Goal: Download file/media

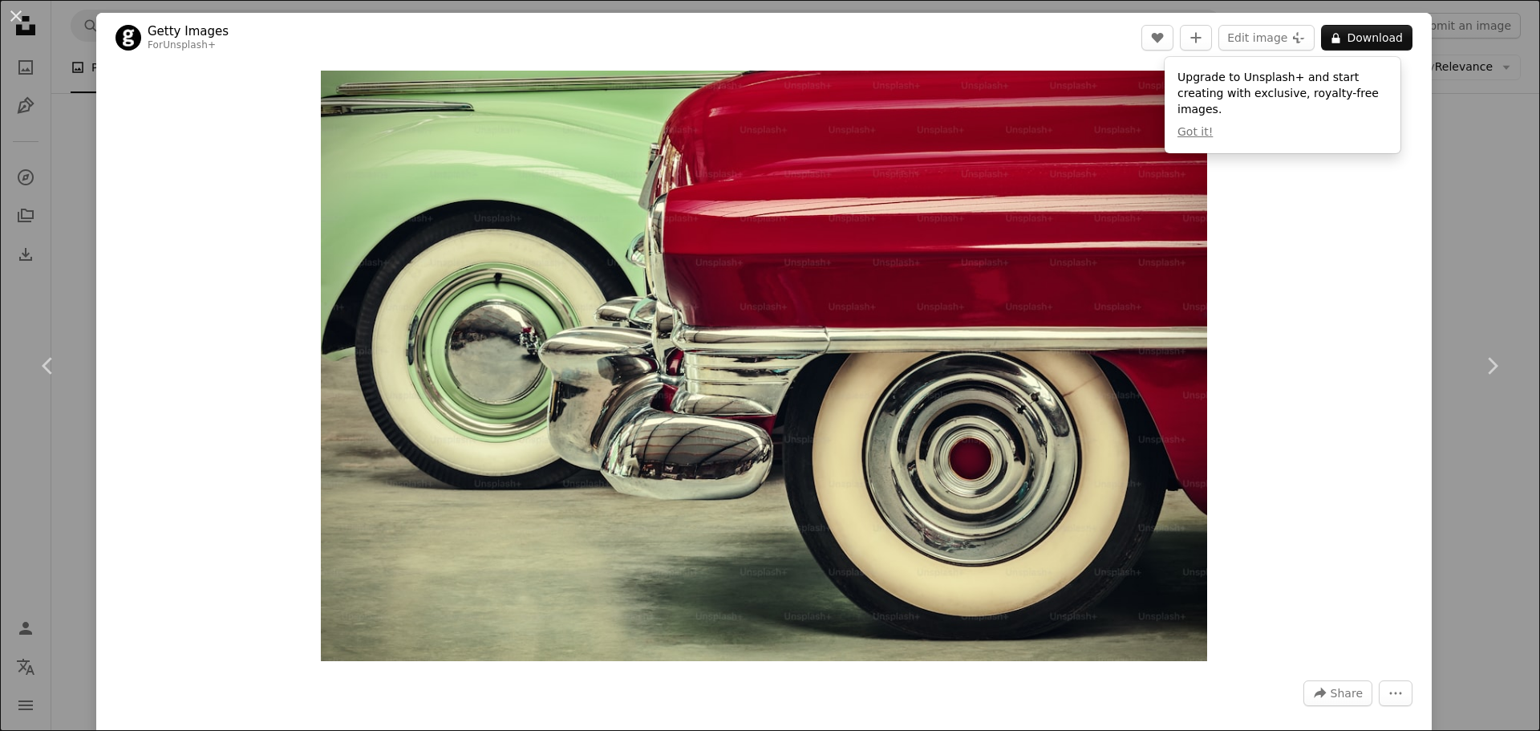
scroll to position [1685, 0]
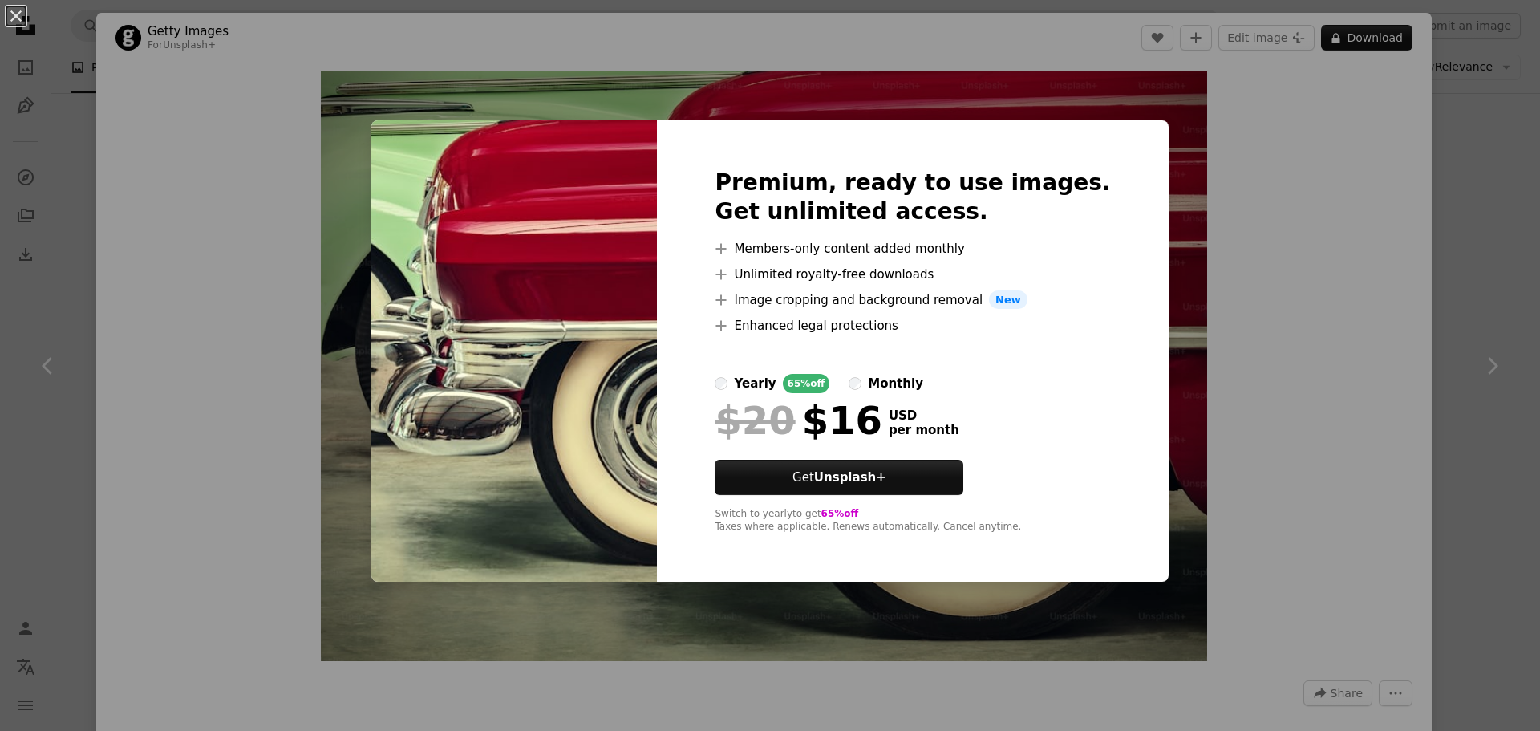
click at [1298, 299] on div "An X shape Premium, ready to use images. Get unlimited access. A plus sign Memb…" at bounding box center [770, 365] width 1540 height 731
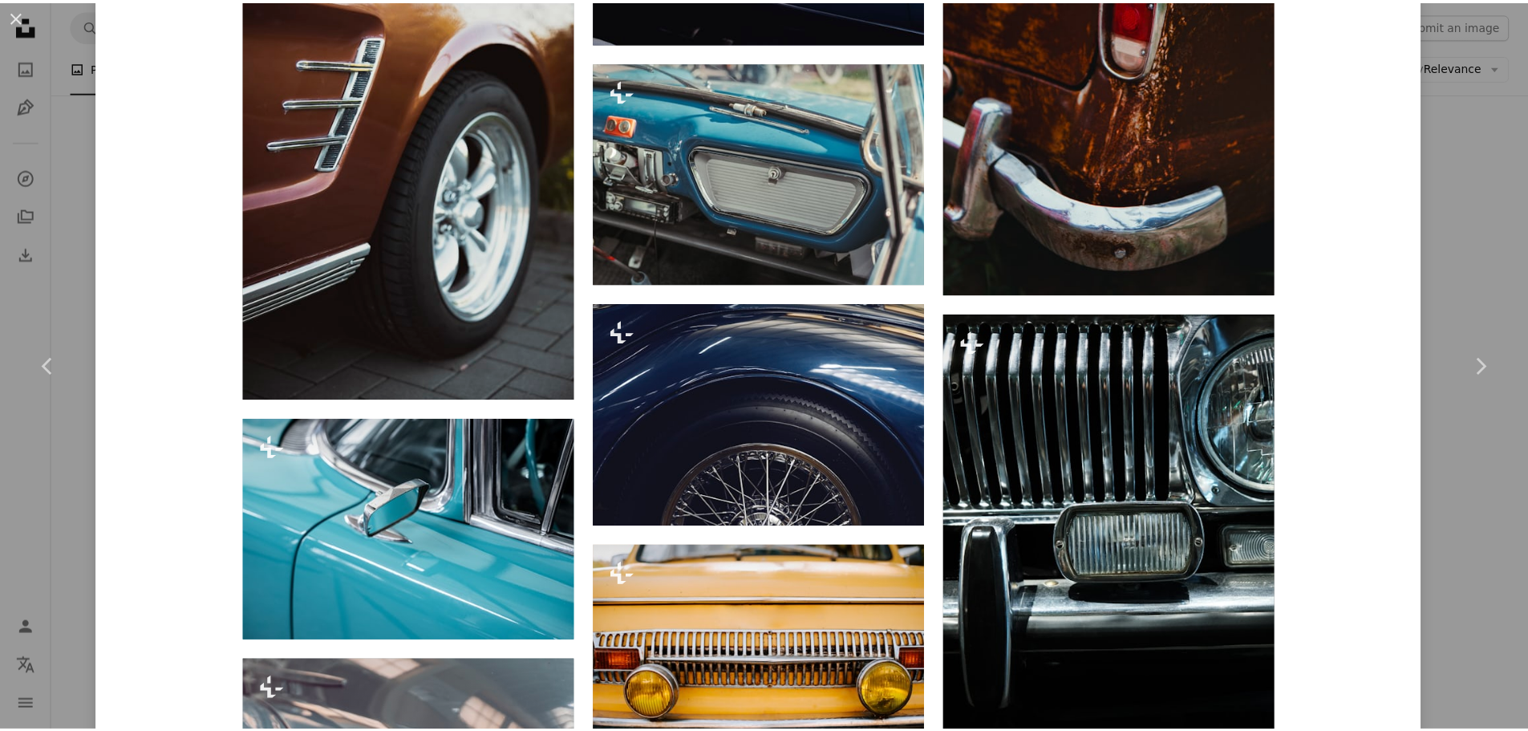
scroll to position [4489, 0]
